Goal: Navigation & Orientation: Find specific page/section

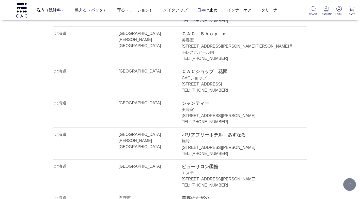
scroll to position [2793, 0]
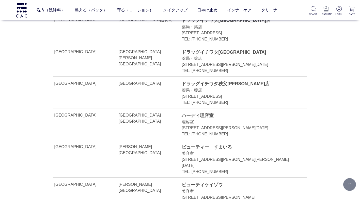
scroll to position [889, 0]
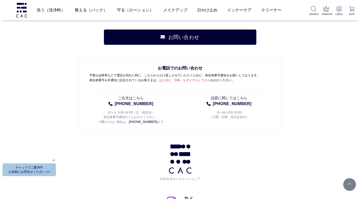
scroll to position [2450, 0]
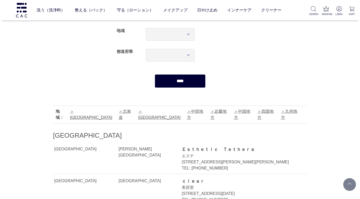
scroll to position [76, 0]
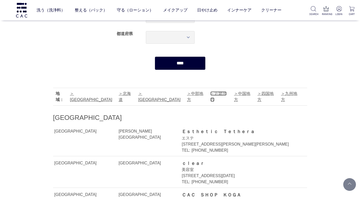
click at [210, 93] on link "近畿地方" at bounding box center [218, 96] width 16 height 10
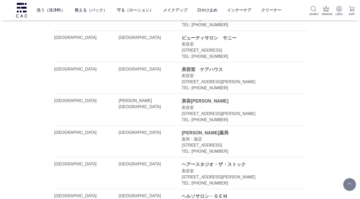
scroll to position [7515, 0]
